Goal: Task Accomplishment & Management: Use online tool/utility

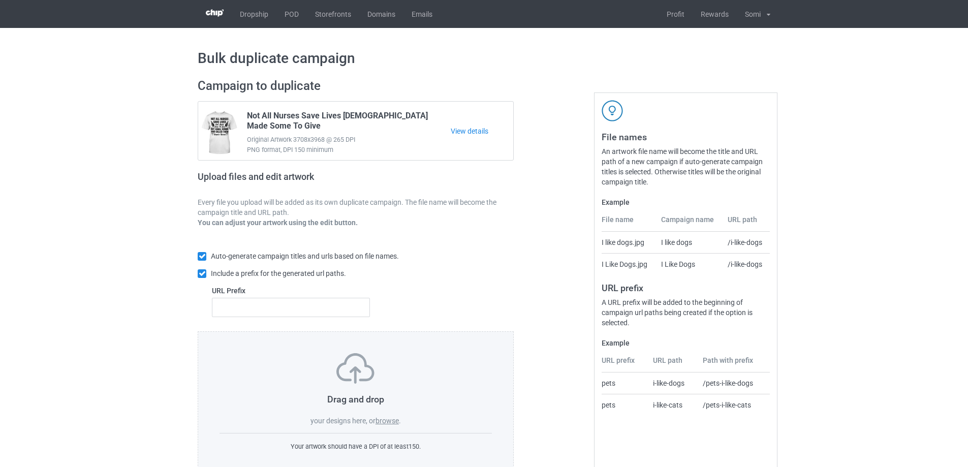
click at [376, 421] on label "browse" at bounding box center [386, 421] width 23 height 8
click at [0, 0] on input "browse" at bounding box center [0, 0] width 0 height 0
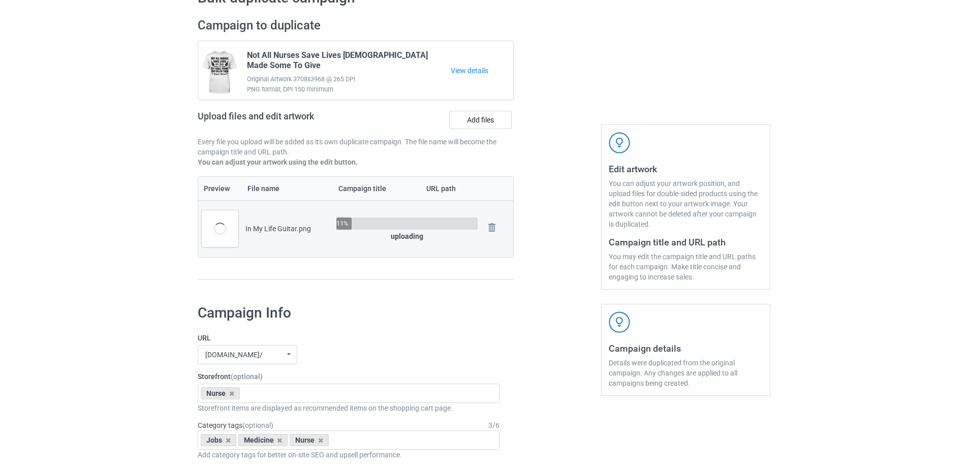
scroll to position [152, 0]
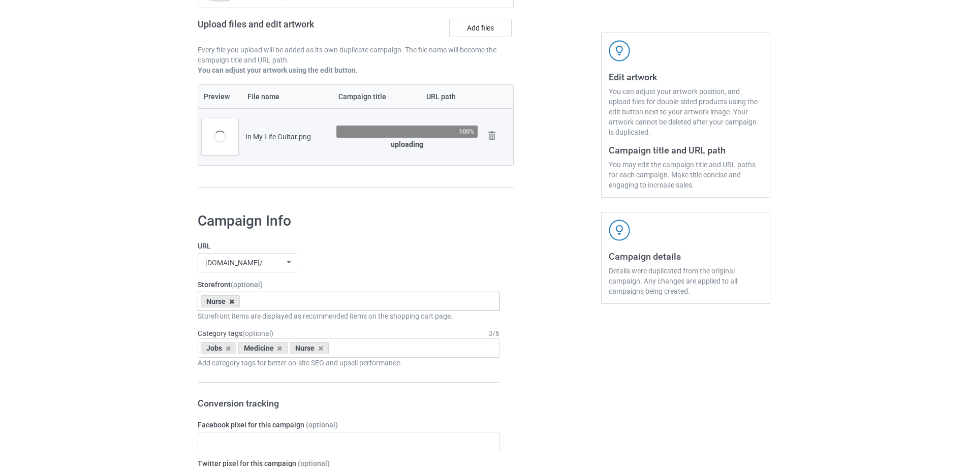
click at [231, 299] on icon at bounding box center [231, 301] width 5 height 7
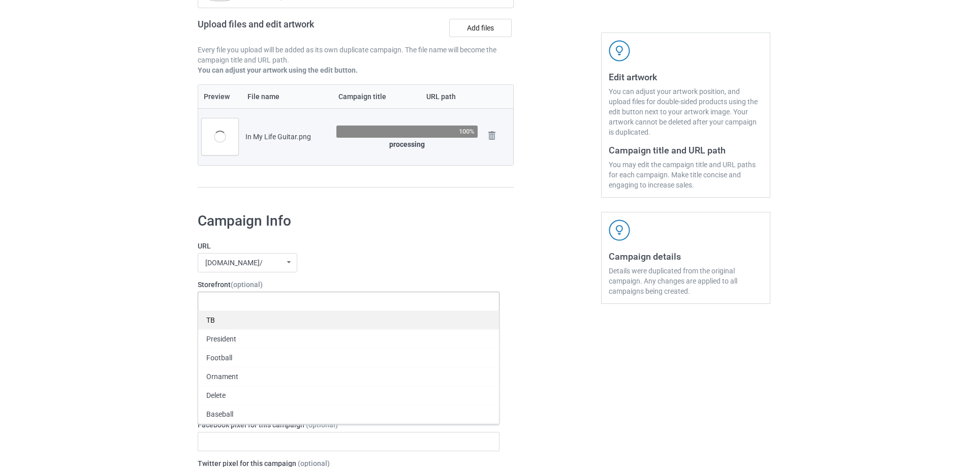
click at [223, 321] on div "TB" at bounding box center [348, 319] width 301 height 19
click at [347, 250] on label "URL" at bounding box center [349, 246] width 302 height 10
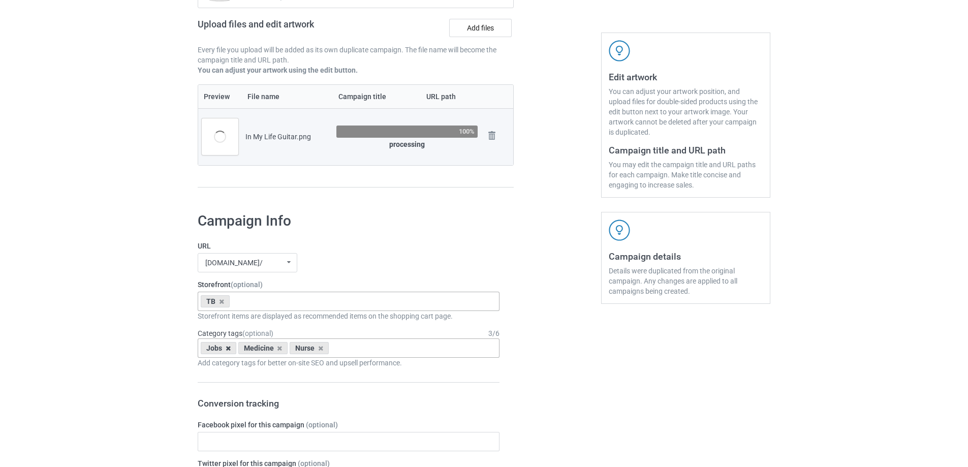
click at [227, 349] on icon at bounding box center [228, 348] width 5 height 7
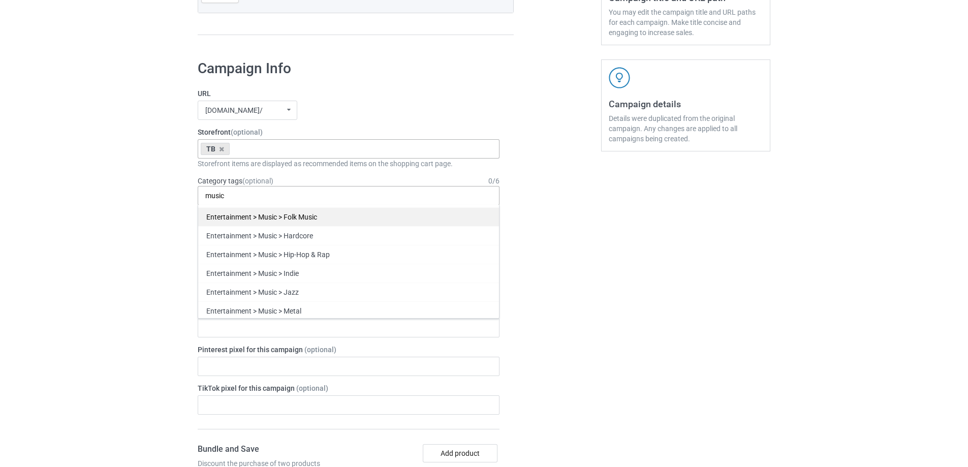
scroll to position [305, 0]
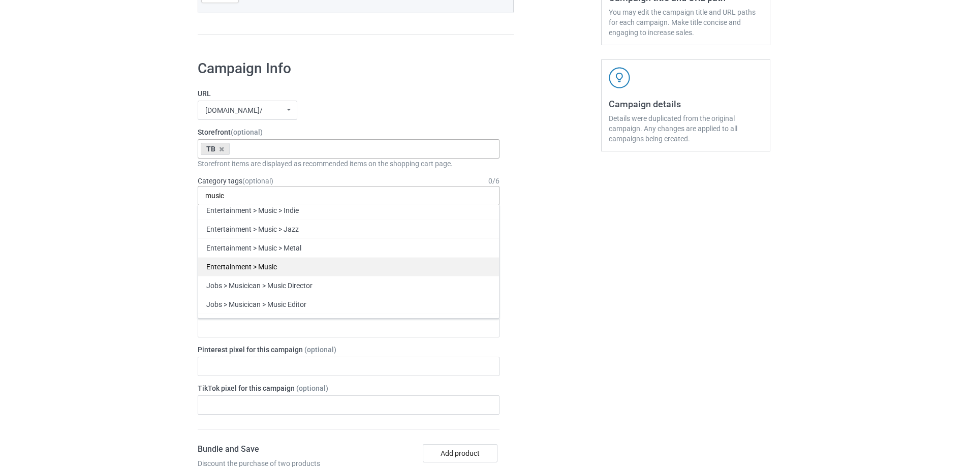
type input "music"
click at [313, 269] on div "Entertainment > Music" at bounding box center [348, 266] width 301 height 19
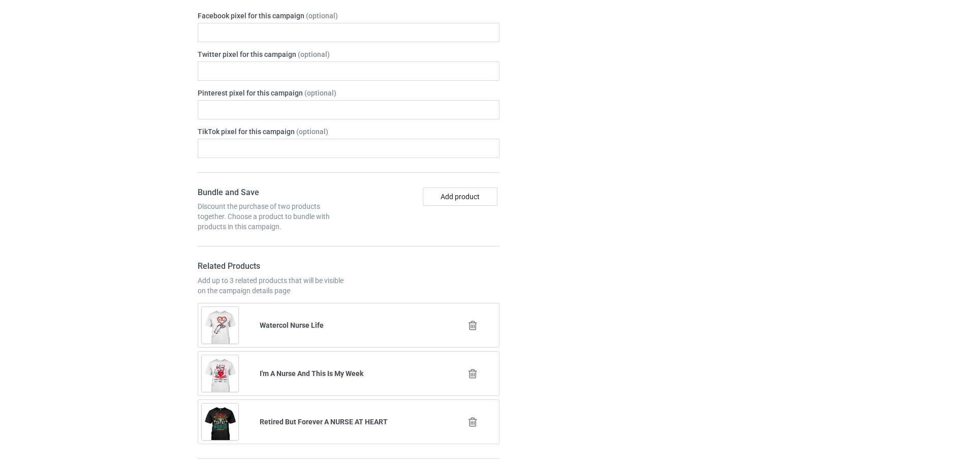
scroll to position [619, 0]
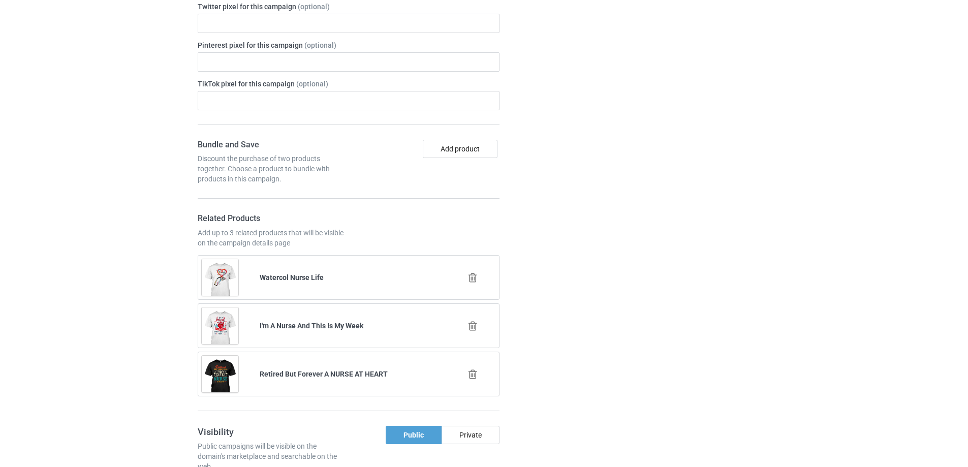
click at [469, 275] on icon at bounding box center [472, 277] width 13 height 11
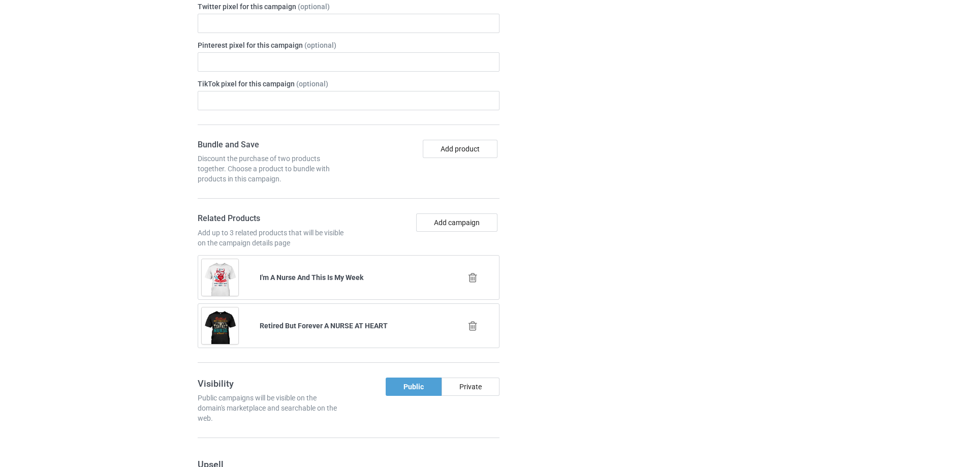
click at [469, 274] on icon at bounding box center [472, 277] width 13 height 11
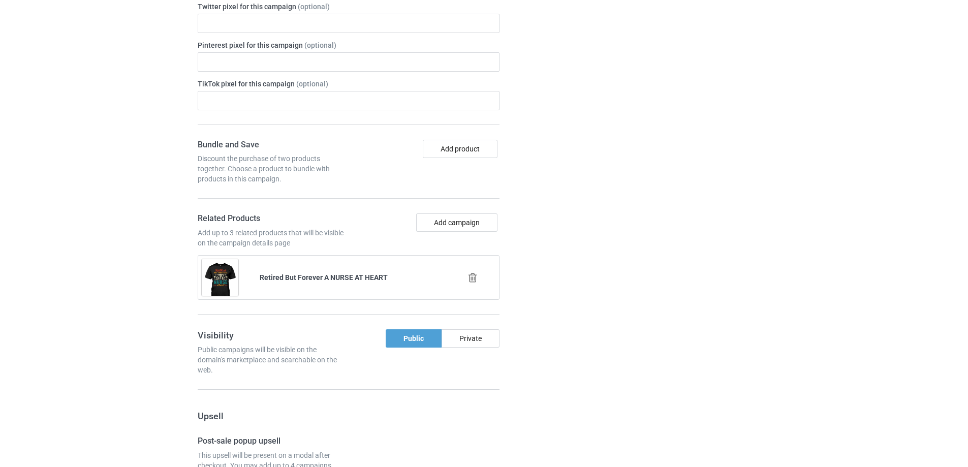
click at [469, 274] on icon at bounding box center [472, 277] width 13 height 11
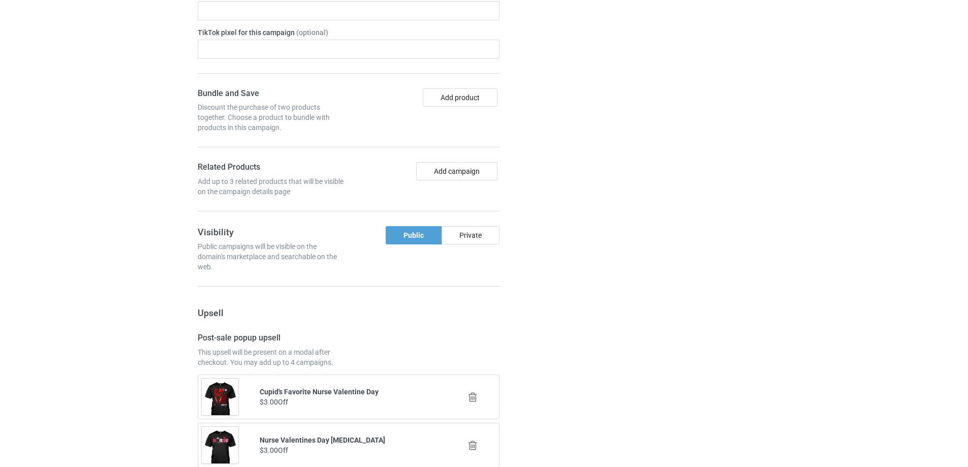
scroll to position [771, 0]
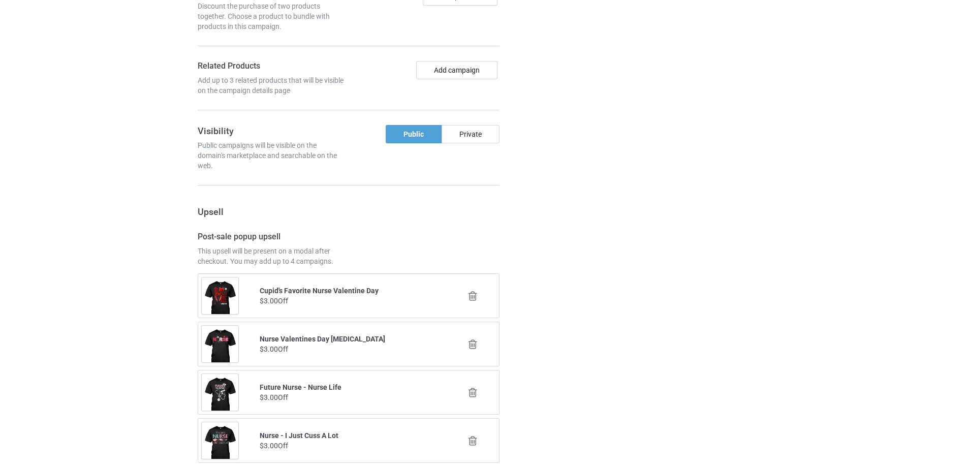
click at [473, 291] on icon at bounding box center [472, 296] width 13 height 11
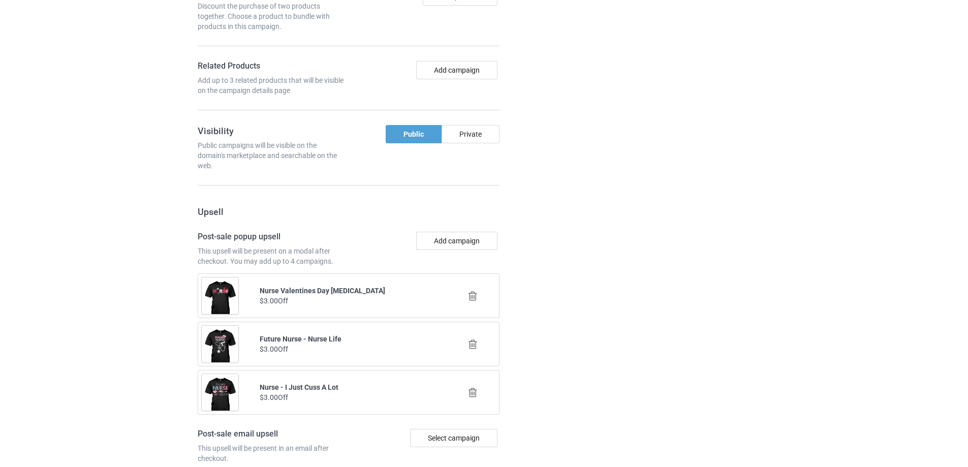
click at [473, 291] on icon at bounding box center [472, 296] width 13 height 11
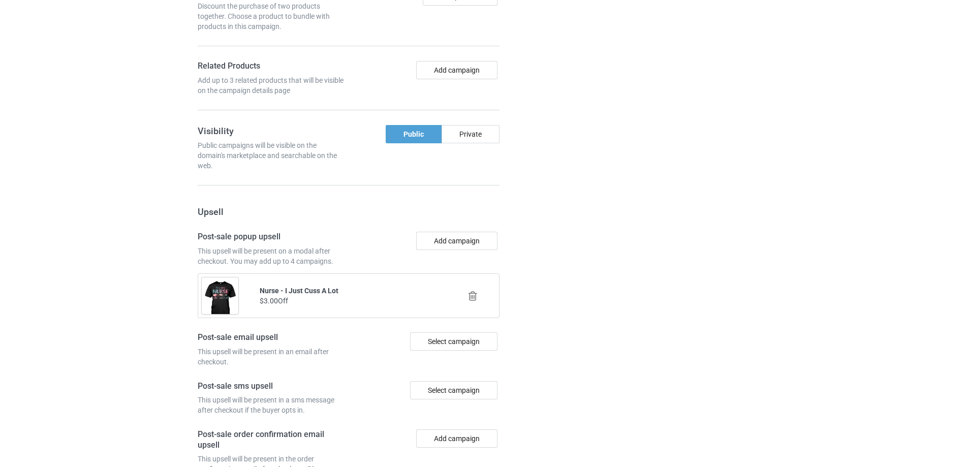
click at [473, 291] on icon at bounding box center [472, 296] width 13 height 11
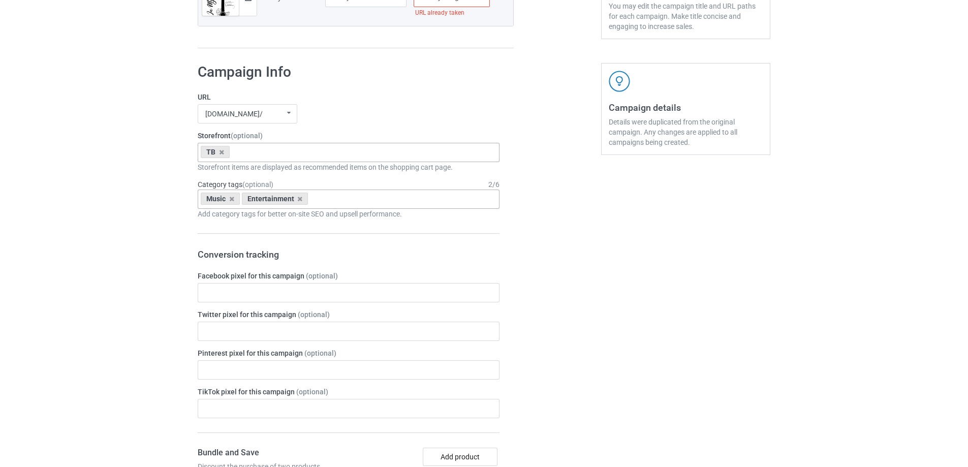
scroll to position [162, 0]
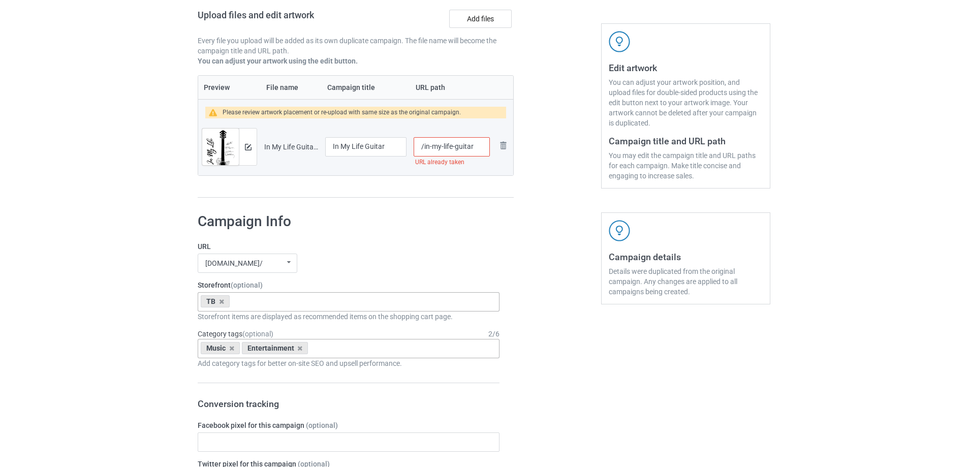
click at [481, 149] on input "/in-my-life-guitar" at bounding box center [452, 146] width 76 height 19
click at [249, 148] on img at bounding box center [248, 147] width 7 height 7
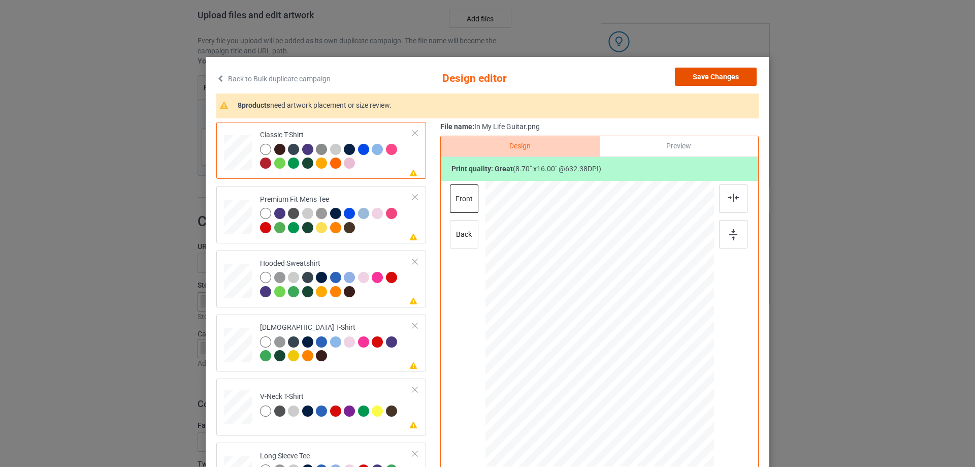
click at [721, 80] on button "Save Changes" at bounding box center [716, 77] width 82 height 18
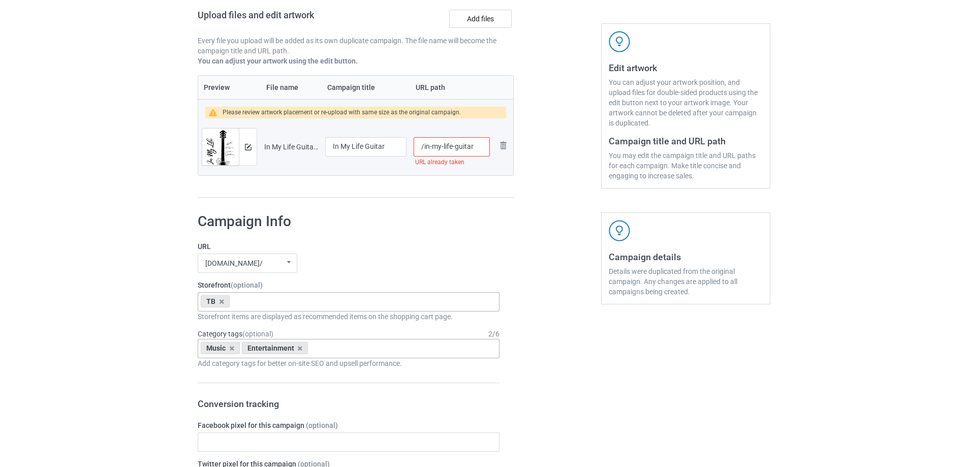
click at [478, 149] on input "/in-my-life-guitar" at bounding box center [452, 146] width 76 height 19
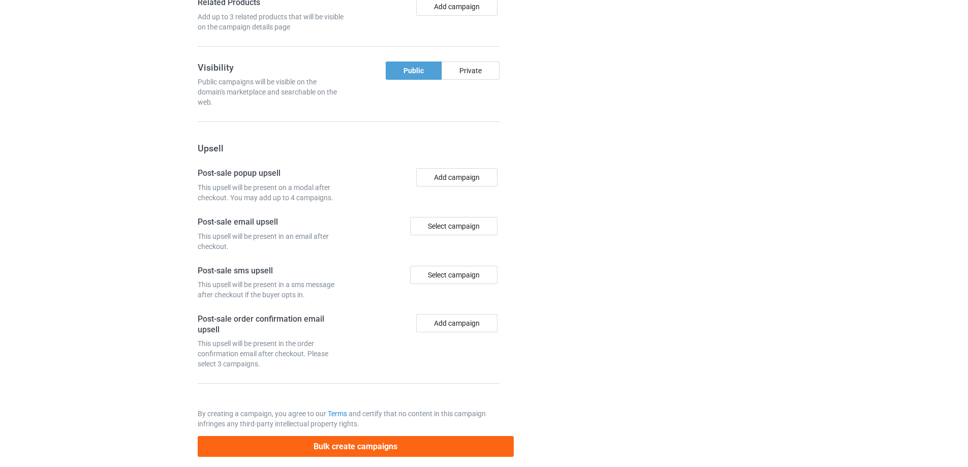
scroll to position [846, 0]
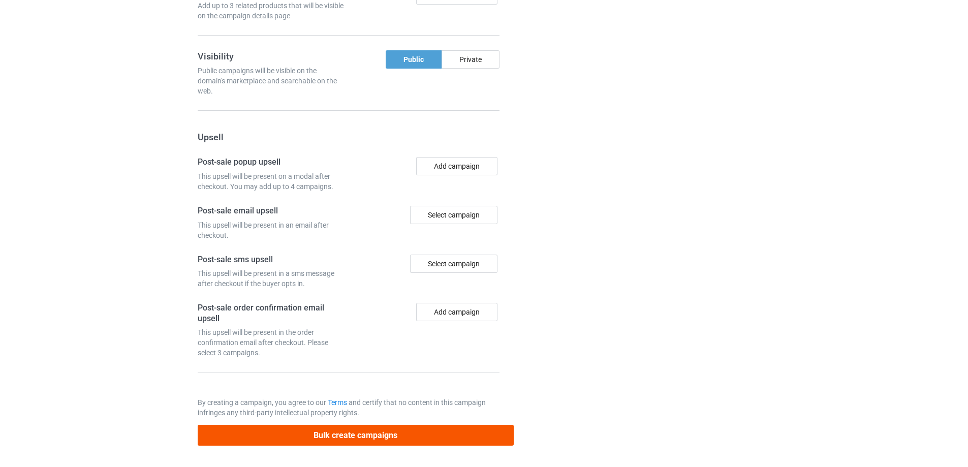
type input "/in-my-life-guitar-"
click at [381, 433] on button "Bulk create campaigns" at bounding box center [356, 435] width 316 height 21
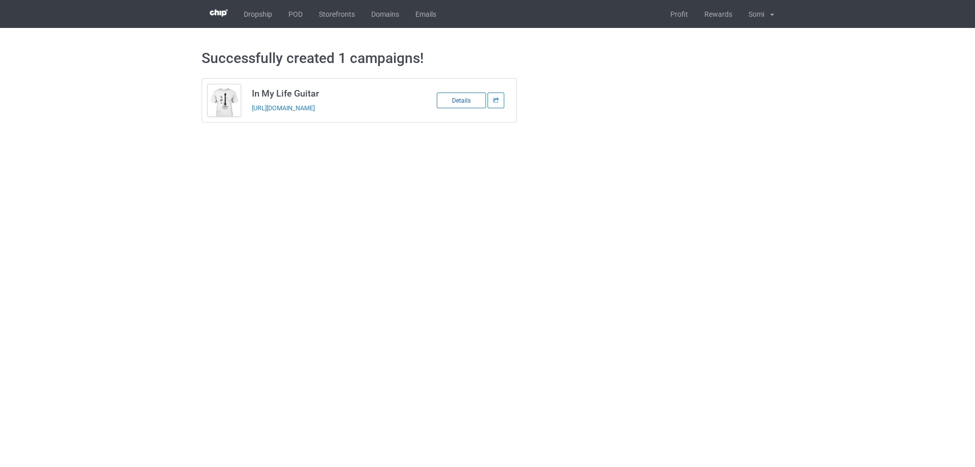
click at [452, 106] on div "Details" at bounding box center [461, 100] width 49 height 16
